Goal: Find specific page/section: Find specific page/section

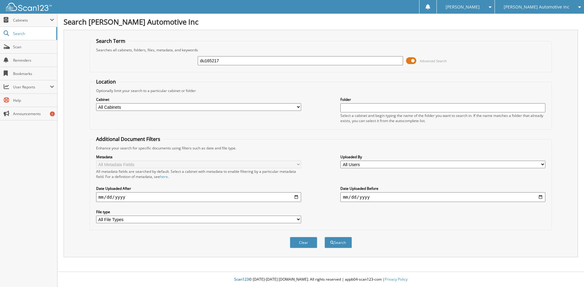
type input "du165217"
click at [324, 237] on button "Search" at bounding box center [337, 242] width 27 height 11
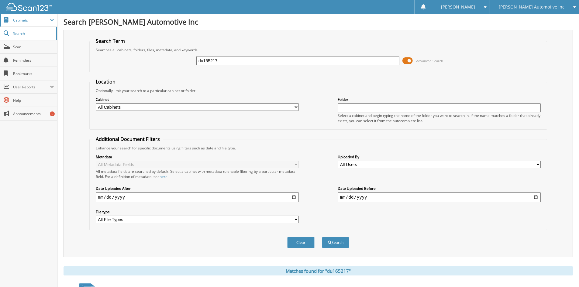
click at [29, 22] on span "Cabinets" at bounding box center [31, 20] width 37 height 5
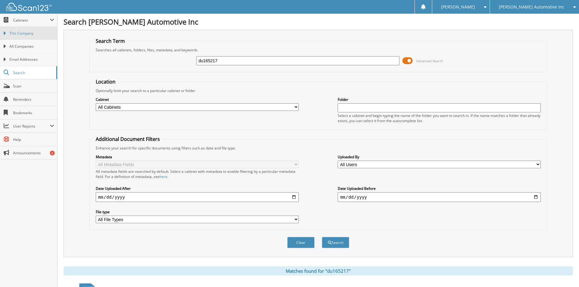
click at [30, 30] on link "This Company" at bounding box center [28, 33] width 57 height 13
